Goal: Complete application form

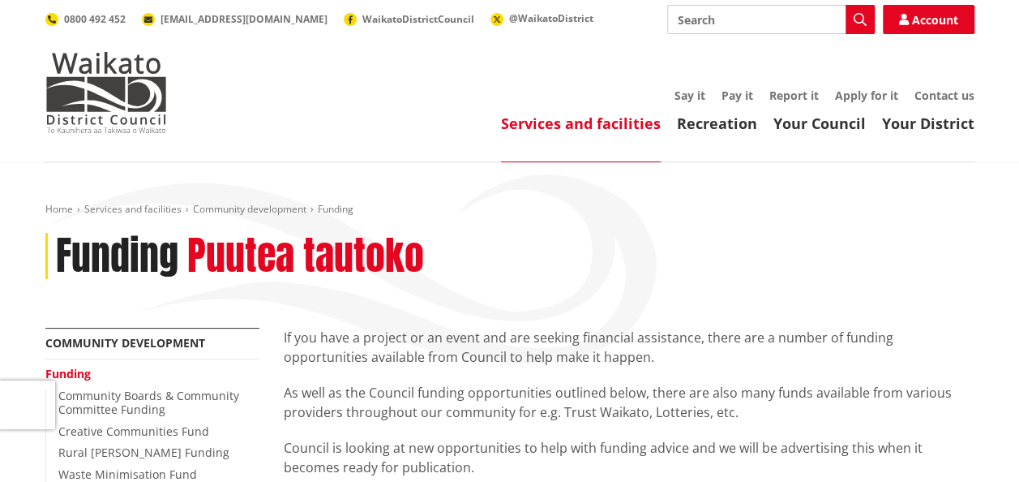
scroll to position [311, 0]
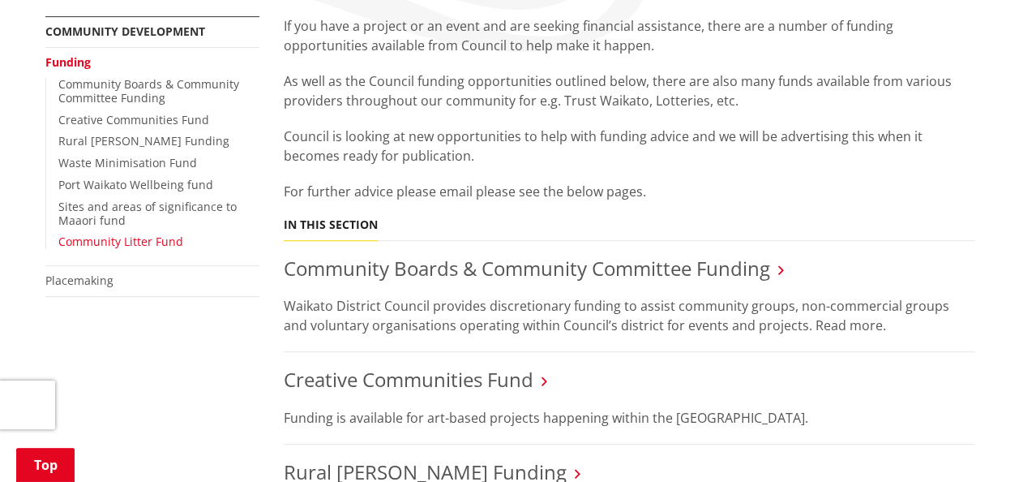
click at [136, 242] on link "Community Litter Fund" at bounding box center [120, 241] width 125 height 15
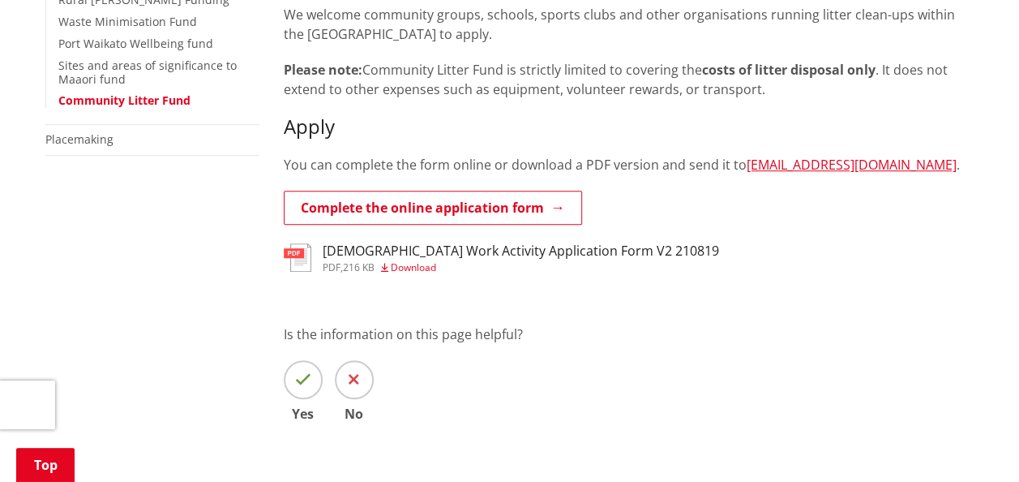
scroll to position [487, 0]
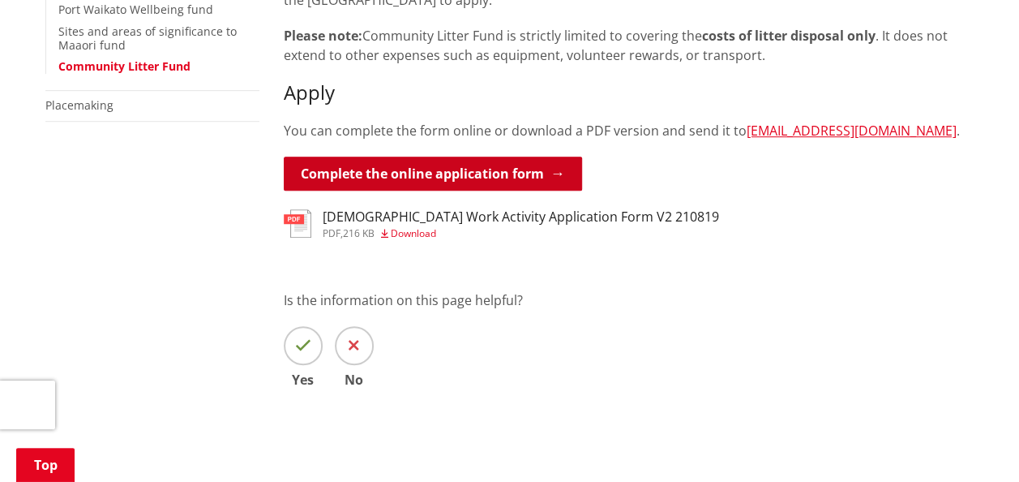
click at [431, 169] on link "Complete the online application form" at bounding box center [433, 174] width 298 height 34
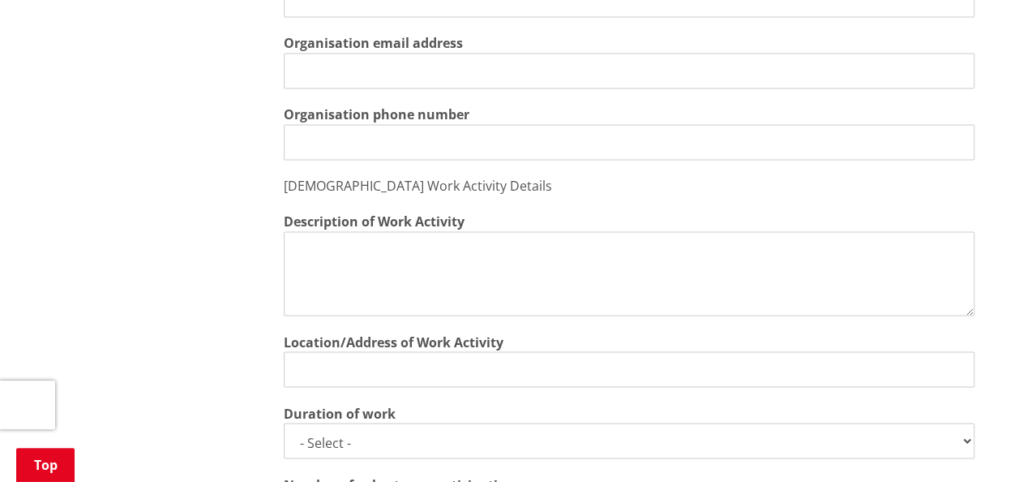
scroll to position [1703, 0]
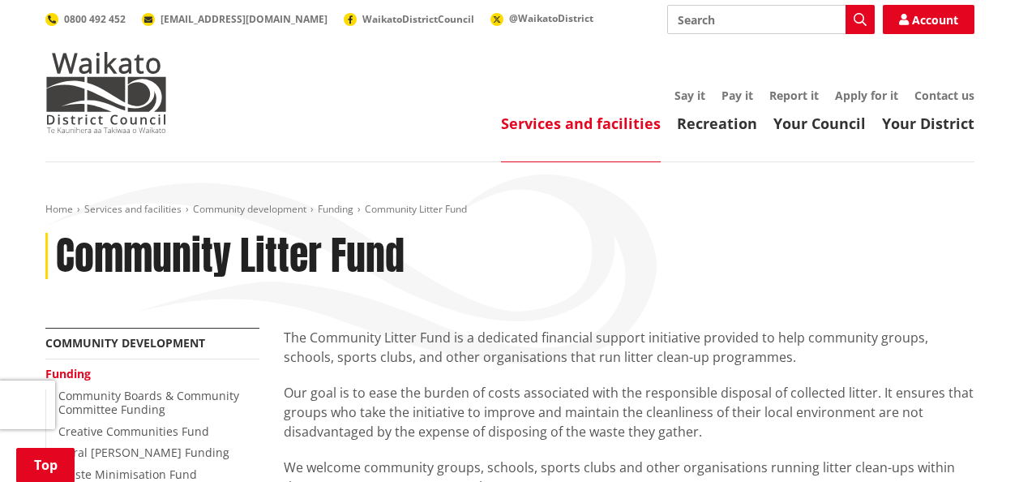
scroll to position [487, 0]
